Goal: Complete application form

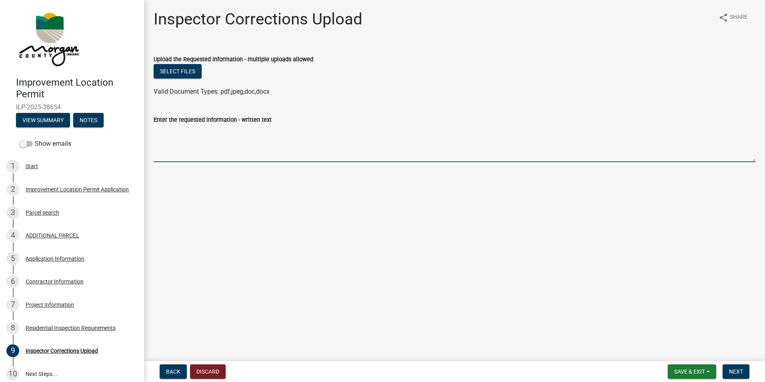
click at [190, 152] on textarea "Enter the requested information - written text" at bounding box center [455, 143] width 602 height 38
click at [188, 72] on button "Select files" at bounding box center [178, 71] width 48 height 14
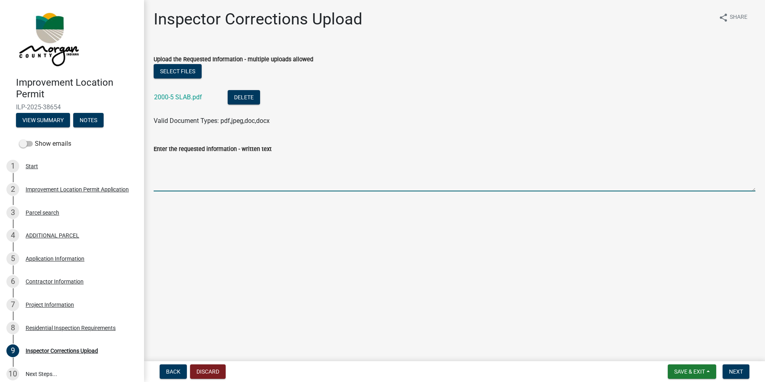
click at [221, 185] on textarea "Enter the requested information - written text" at bounding box center [455, 173] width 602 height 38
type textarea "Pages 4-7 include all framing and truss spec details."
click at [729, 368] on span "Next" at bounding box center [736, 371] width 14 height 6
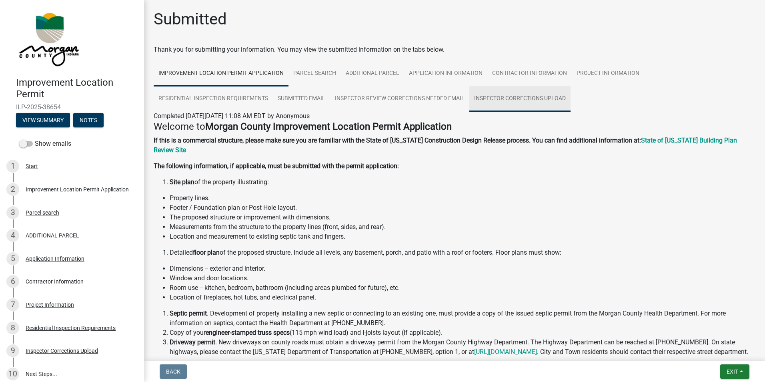
click at [527, 101] on link "Inspector Corrections Upload" at bounding box center [519, 99] width 101 height 26
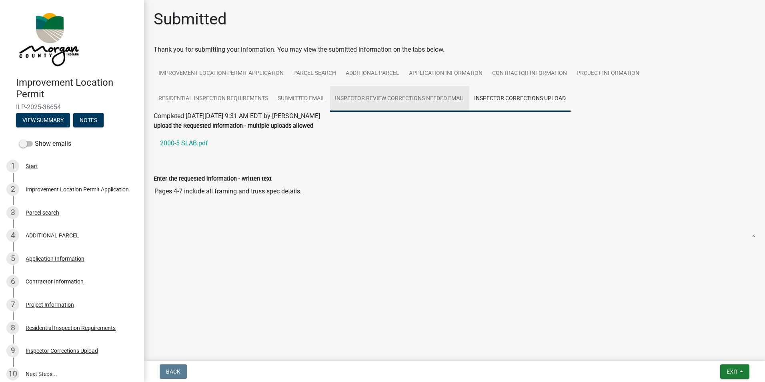
click at [447, 104] on link "Inspector Review Corrections Needed Email" at bounding box center [399, 99] width 139 height 26
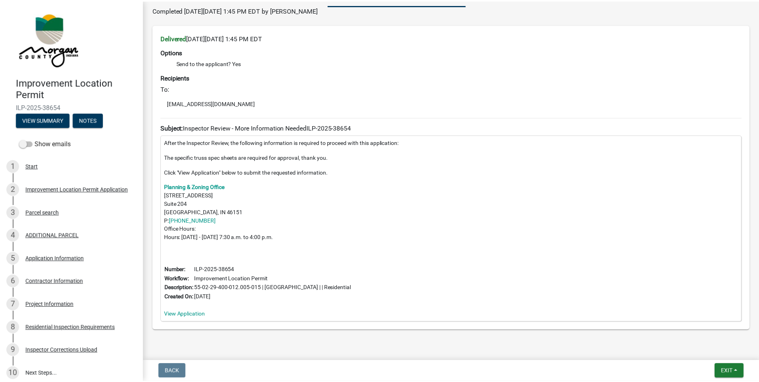
scroll to position [89, 0]
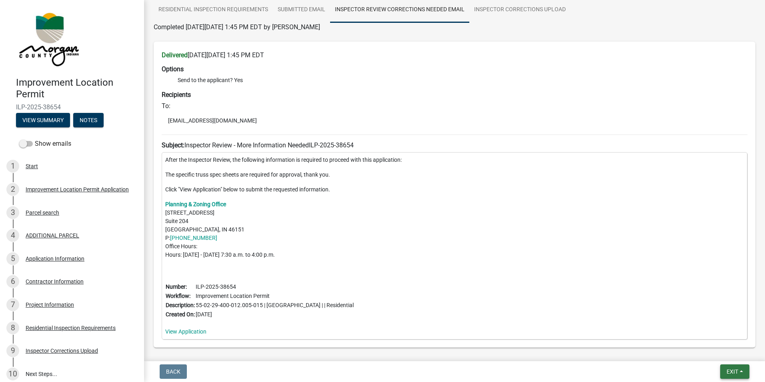
click at [738, 375] on button "Exit" at bounding box center [734, 371] width 29 height 14
click at [722, 349] on button "Save & Exit" at bounding box center [717, 350] width 64 height 19
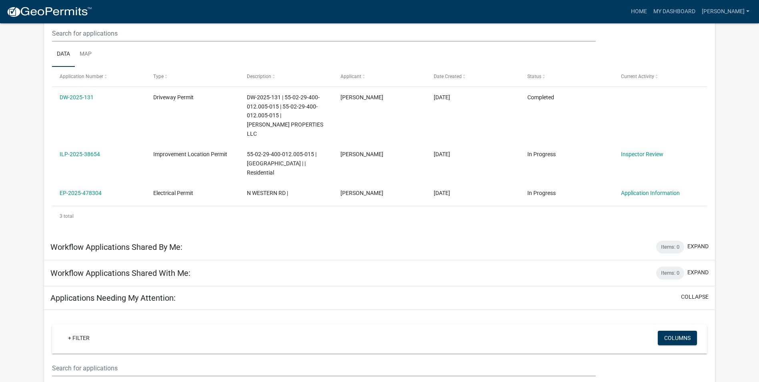
scroll to position [120, 0]
